Goal: Find specific page/section: Find specific page/section

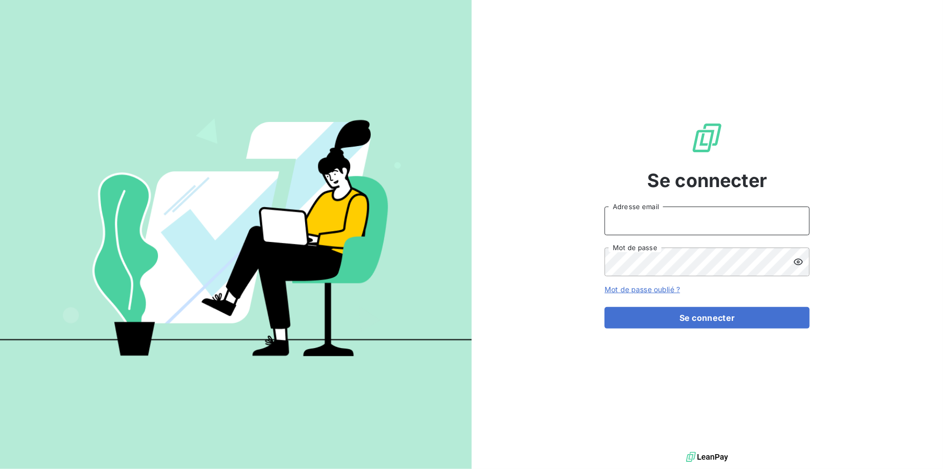
click at [655, 220] on input "Adresse email" at bounding box center [706, 221] width 205 height 29
type input "[EMAIL_ADDRESS][DOMAIN_NAME]"
click at [604, 307] on button "Se connecter" at bounding box center [706, 318] width 205 height 22
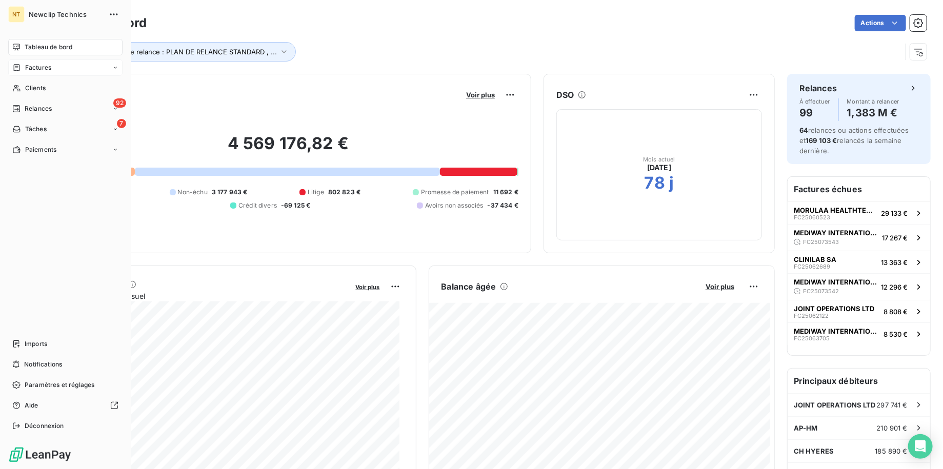
click at [26, 68] on span "Factures" at bounding box center [38, 67] width 26 height 9
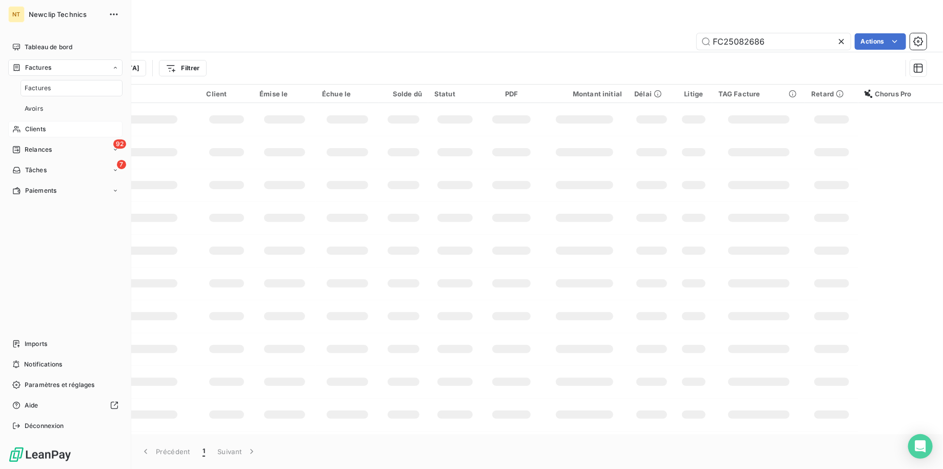
click at [48, 128] on div "Clients" at bounding box center [65, 129] width 114 height 16
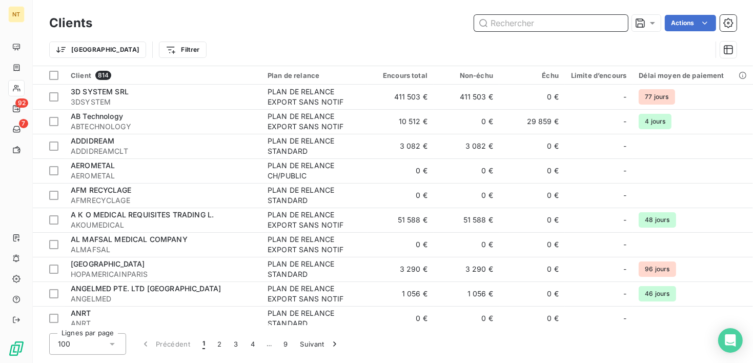
click at [552, 27] on input "text" at bounding box center [551, 23] width 154 height 16
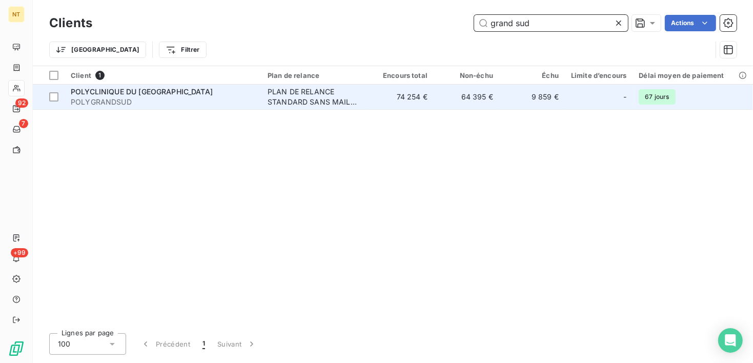
type input "grand sud"
click at [324, 101] on div "PLAN DE RELANCE STANDARD SANS MAIL PREVENANCE" at bounding box center [315, 97] width 94 height 21
